Goal: Task Accomplishment & Management: Use online tool/utility

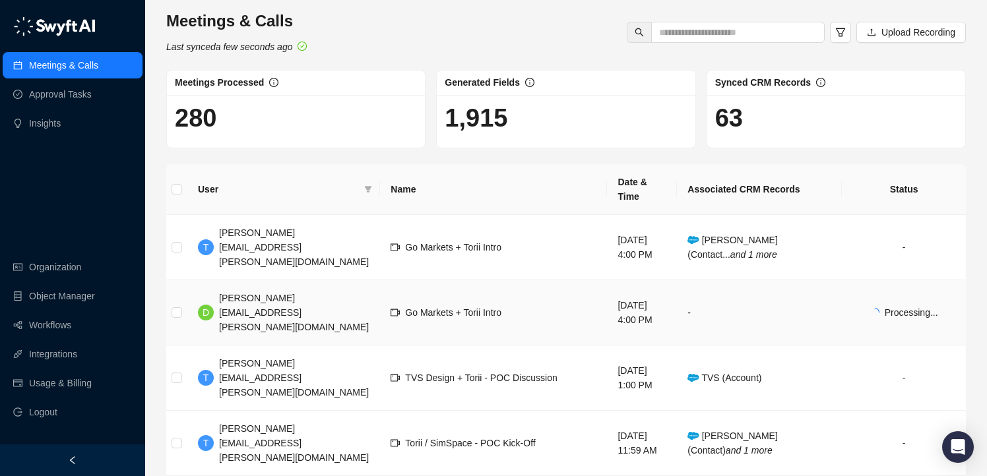
click at [271, 293] on span "[PERSON_NAME][EMAIL_ADDRESS][PERSON_NAME][DOMAIN_NAME]" at bounding box center [294, 313] width 150 height 40
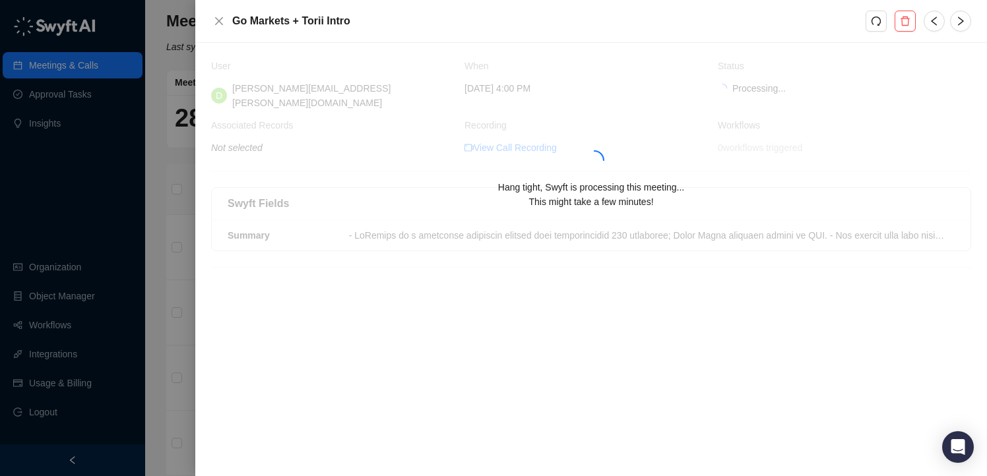
click at [416, 247] on div "Hang tight, Swyft is processing this meeting... This might take a few minutes!" at bounding box center [591, 163] width 760 height 209
click at [178, 236] on div at bounding box center [493, 238] width 987 height 476
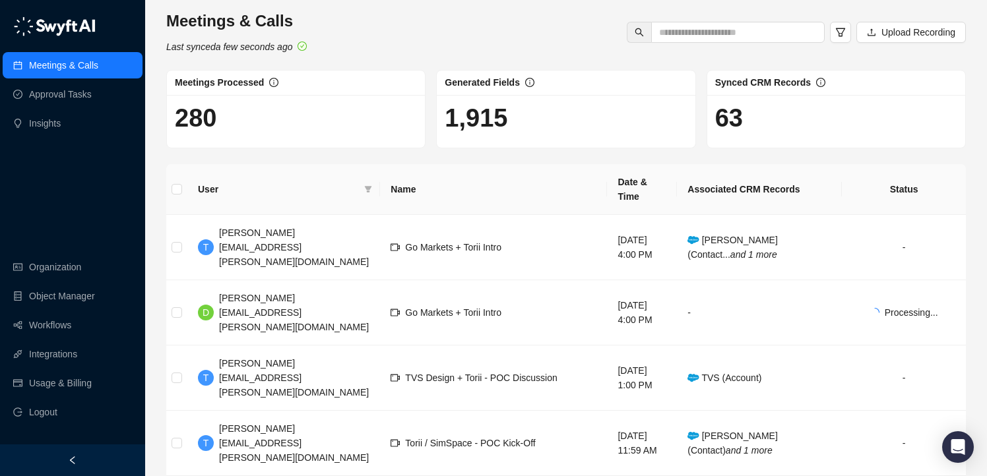
click at [378, 16] on div "Meetings & Calls Last synced a few seconds ago Upload Recording" at bounding box center [566, 33] width 808 height 44
click at [53, 324] on link "Workflows" at bounding box center [50, 325] width 42 height 26
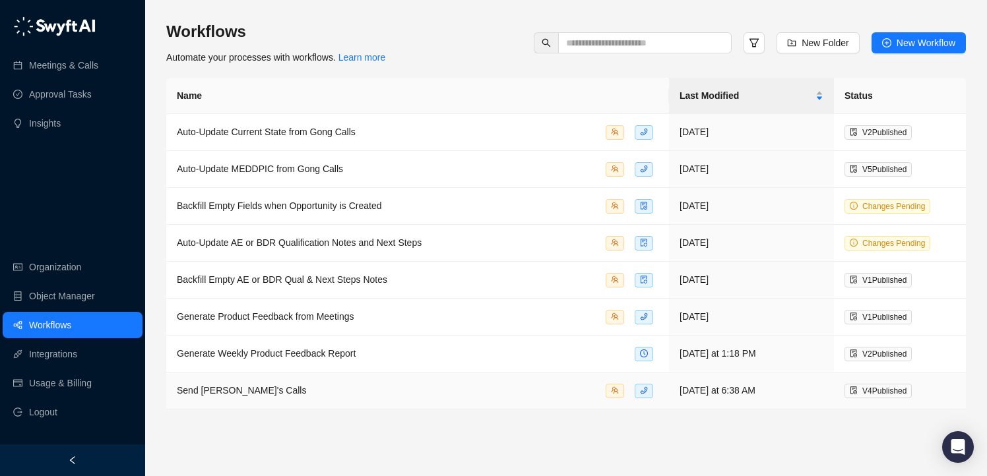
click at [255, 387] on span "Send [PERSON_NAME]'s Calls" at bounding box center [241, 390] width 129 height 11
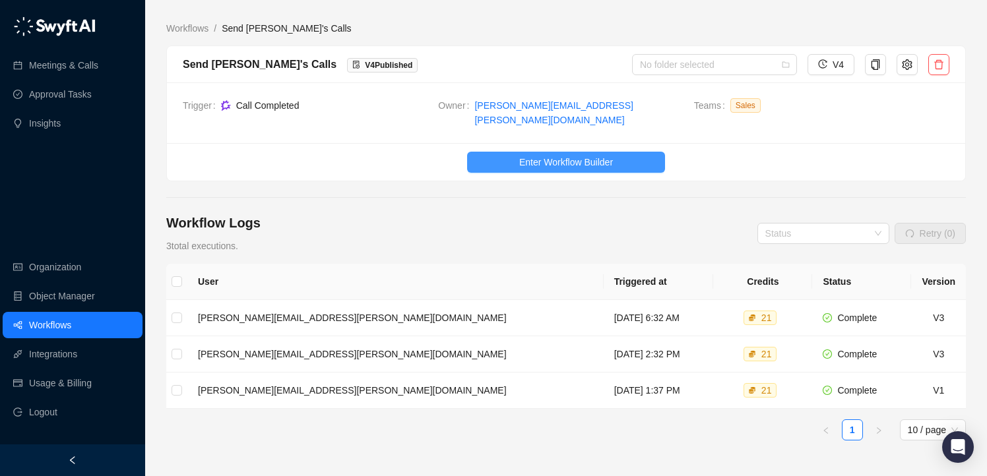
click at [597, 155] on span "Enter Workflow Builder" at bounding box center [566, 162] width 94 height 15
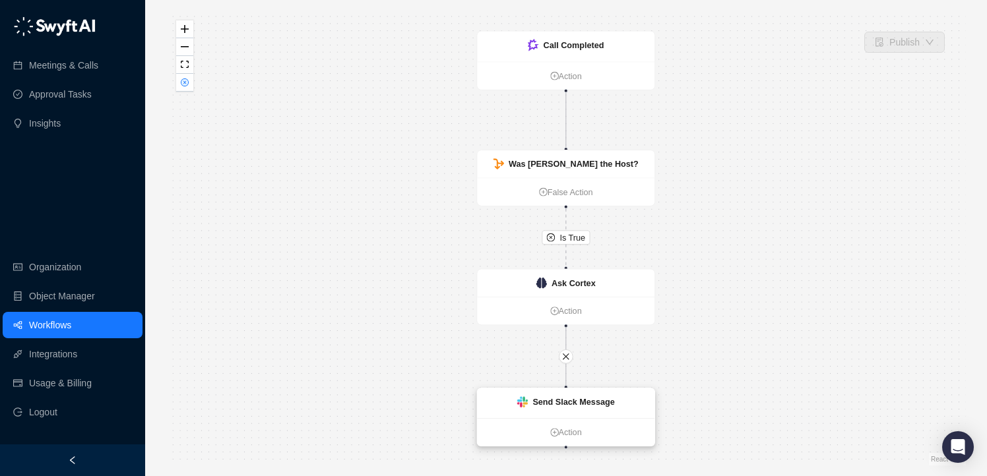
click at [564, 396] on div "Send Slack Message" at bounding box center [574, 402] width 82 height 13
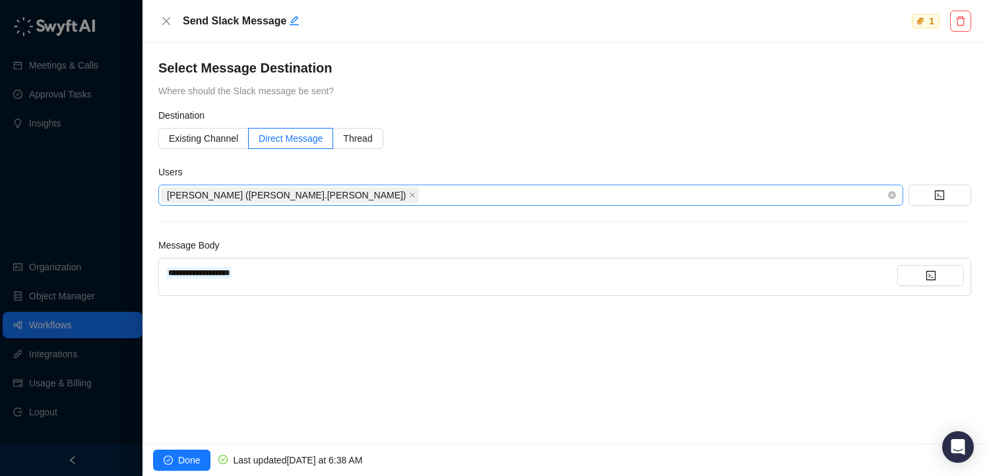
click at [403, 186] on div "Users [PERSON_NAME] ([PERSON_NAME].[PERSON_NAME])" at bounding box center [564, 185] width 813 height 41
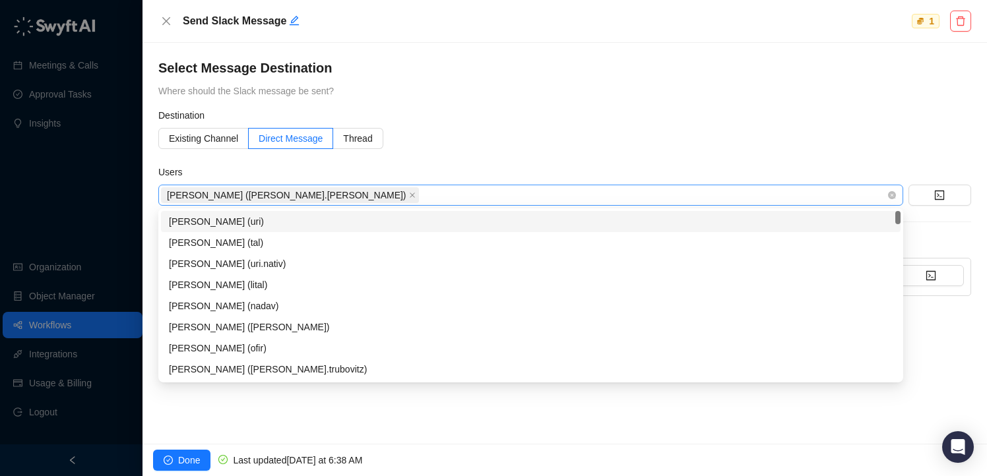
click at [399, 191] on div "[PERSON_NAME] ([PERSON_NAME].[PERSON_NAME])" at bounding box center [524, 195] width 726 height 18
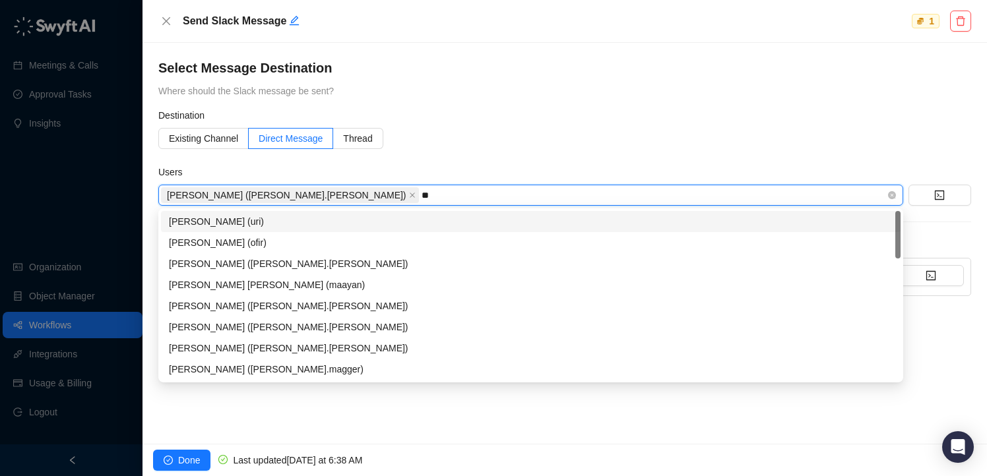
type input "***"
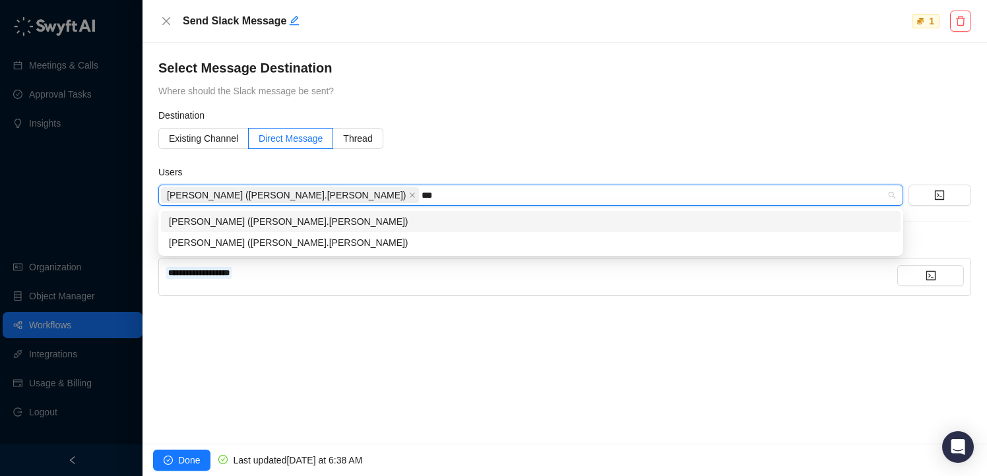
click at [382, 221] on div "[PERSON_NAME] ([PERSON_NAME].[PERSON_NAME])" at bounding box center [531, 221] width 724 height 15
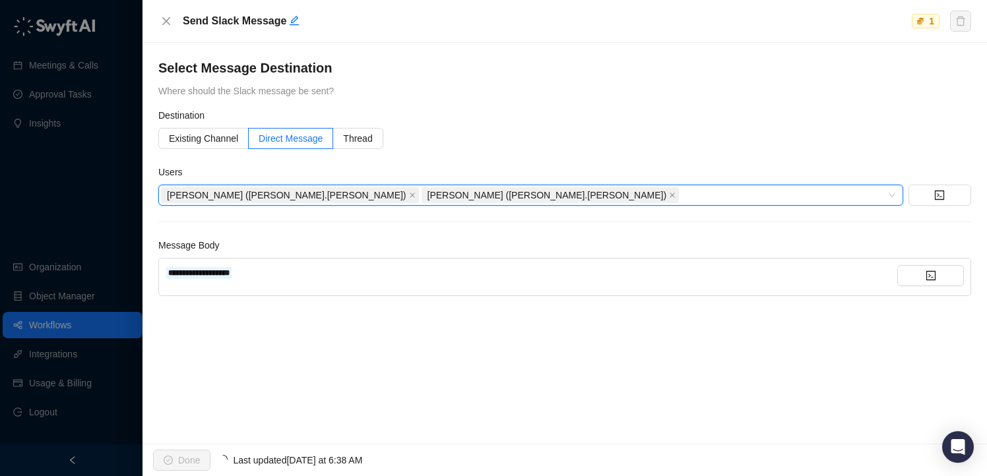
drag, startPoint x: 204, startPoint y: 421, endPoint x: 191, endPoint y: 447, distance: 29.2
click at [202, 424] on div "**********" at bounding box center [565, 243] width 845 height 401
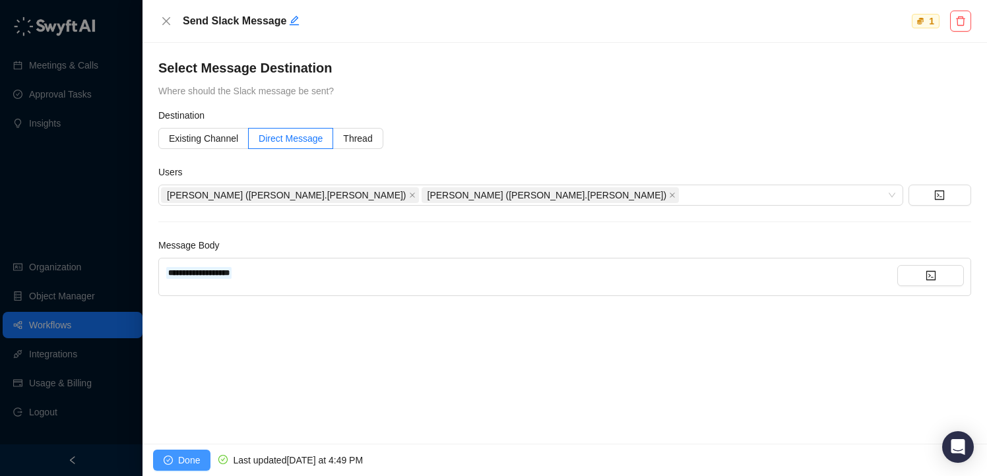
click at [191, 458] on span "Done" at bounding box center [189, 460] width 22 height 15
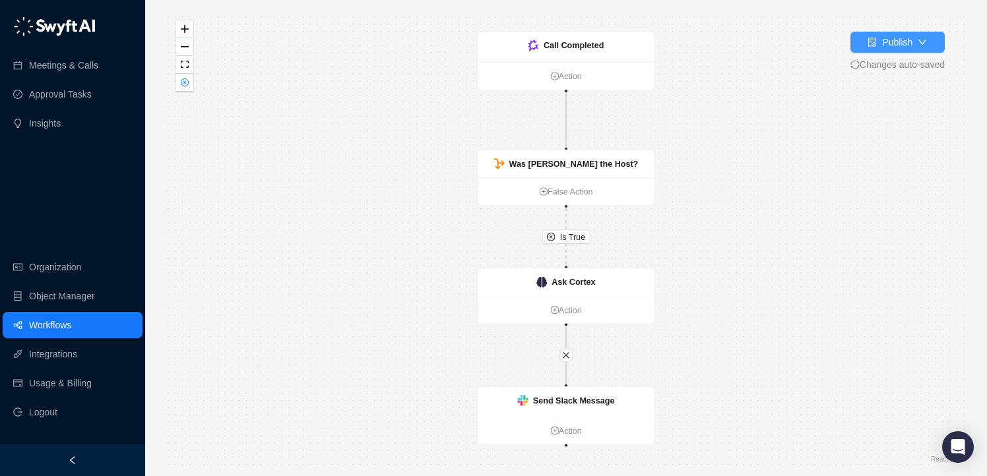
click at [894, 46] on div "Publish" at bounding box center [897, 42] width 30 height 15
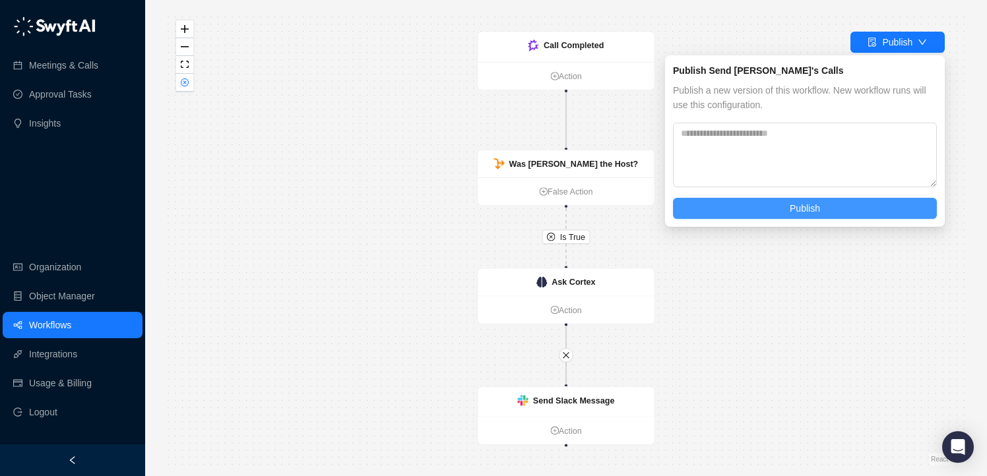
click at [781, 208] on button "Publish" at bounding box center [805, 208] width 264 height 21
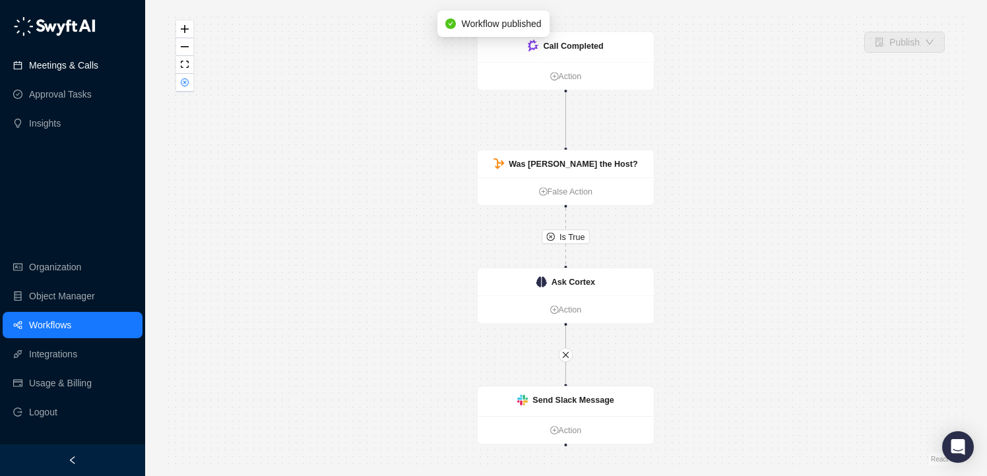
click at [48, 71] on link "Meetings & Calls" at bounding box center [63, 65] width 69 height 26
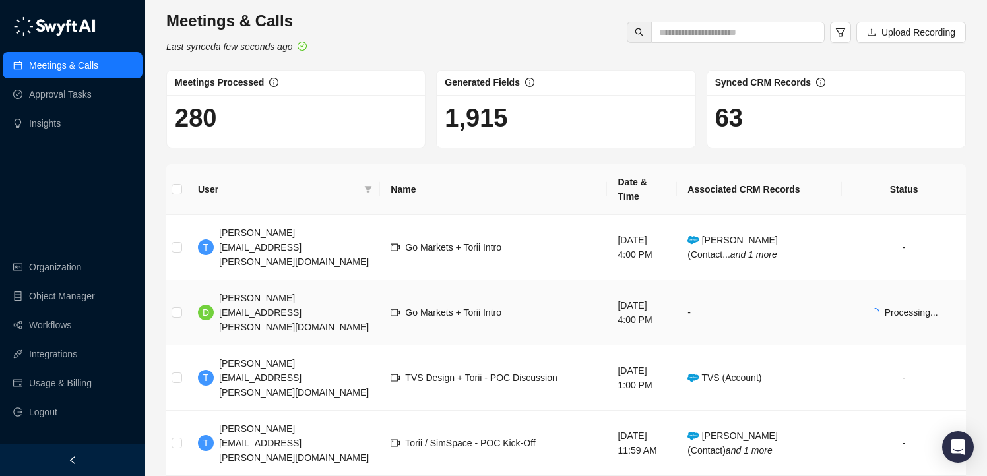
click at [408, 280] on td "Go Markets + Torii Intro" at bounding box center [493, 312] width 227 height 65
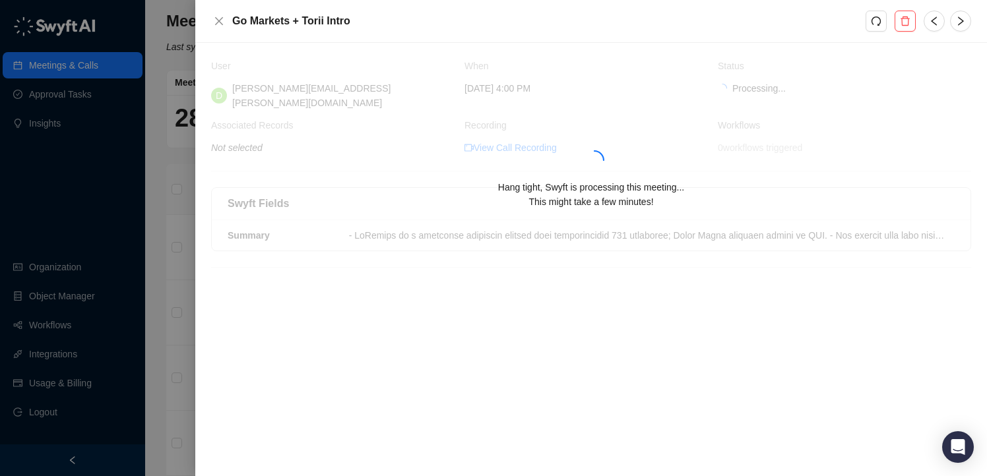
click at [546, 136] on div "Hang tight, Swyft is processing this meeting... This might take a few minutes!" at bounding box center [591, 163] width 760 height 209
click at [537, 133] on div "Hang tight, Swyft is processing this meeting... This might take a few minutes!" at bounding box center [591, 163] width 760 height 209
